Goal: Obtain resource: Obtain resource

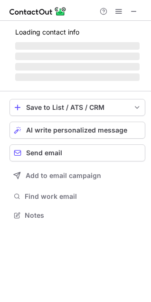
scroll to position [221, 151]
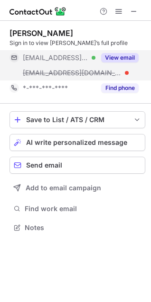
click at [122, 62] on button "View email" at bounding box center [119, 57] width 37 height 9
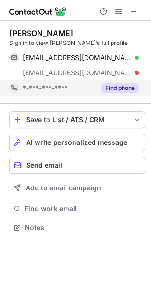
click at [127, 87] on button "Find phone" at bounding box center [119, 87] width 37 height 9
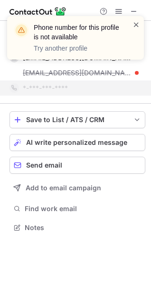
click at [137, 22] on span at bounding box center [136, 24] width 8 height 9
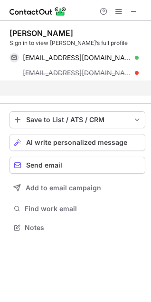
scroll to position [206, 151]
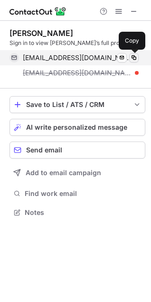
click at [133, 60] on span at bounding box center [134, 58] width 8 height 8
